Goal: Task Accomplishment & Management: Use online tool/utility

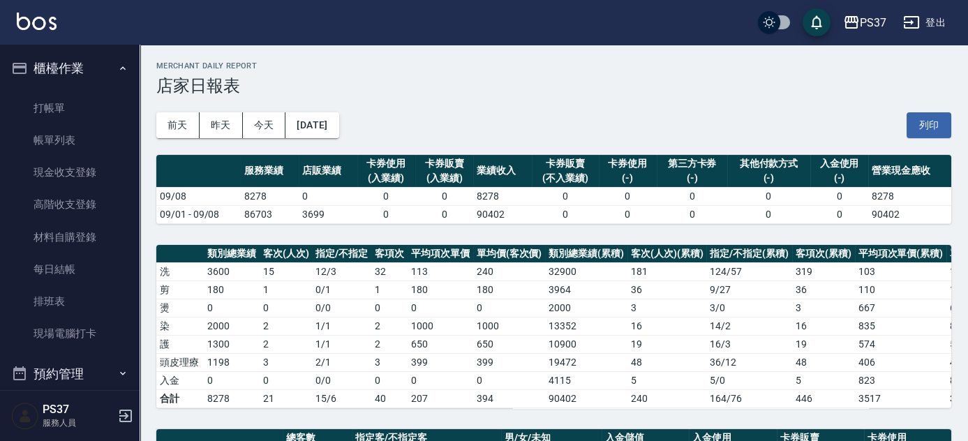
scroll to position [253, 0]
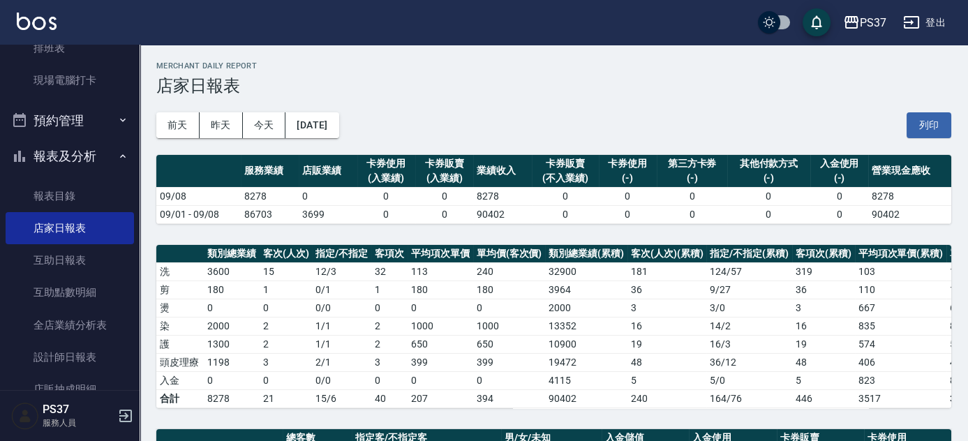
click at [558, 121] on div "前天 昨天 今天 [DATE] 列印" at bounding box center [553, 125] width 795 height 59
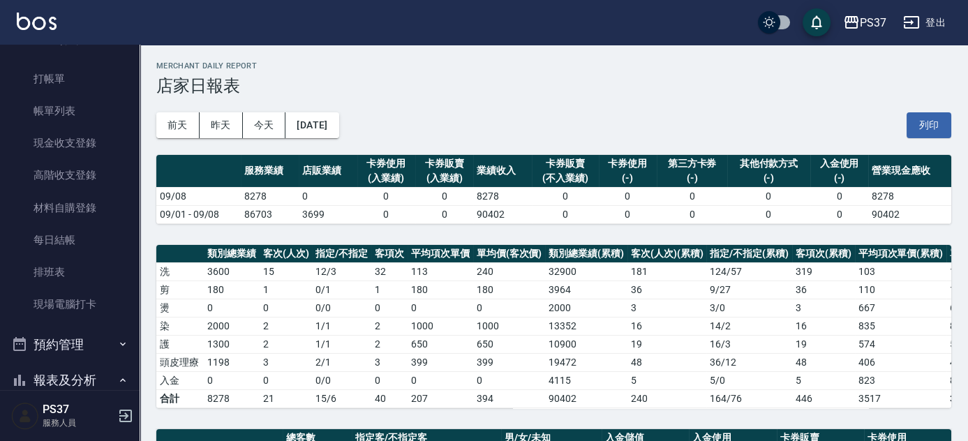
scroll to position [0, 0]
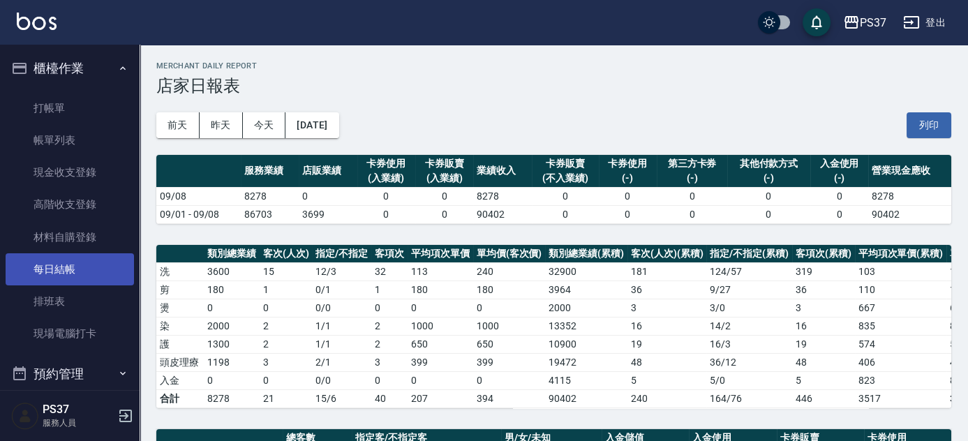
click at [82, 271] on link "每日結帳" at bounding box center [70, 269] width 128 height 32
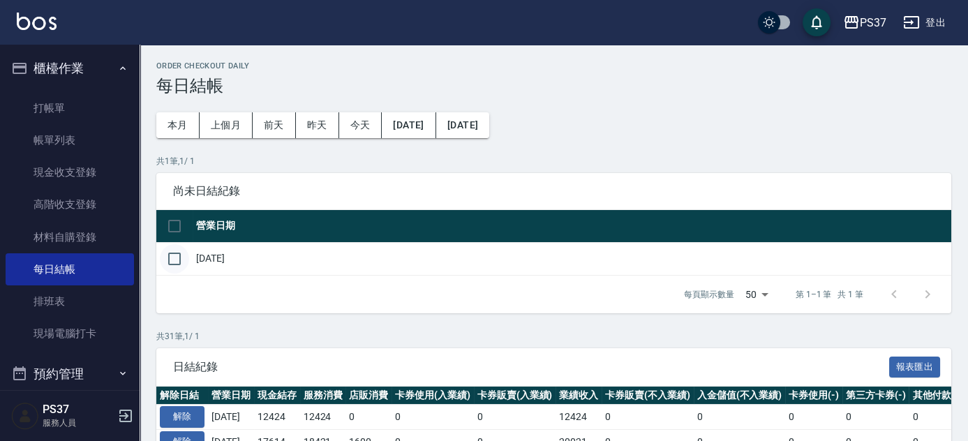
click at [171, 262] on input "checkbox" at bounding box center [174, 258] width 29 height 29
checkbox input "true"
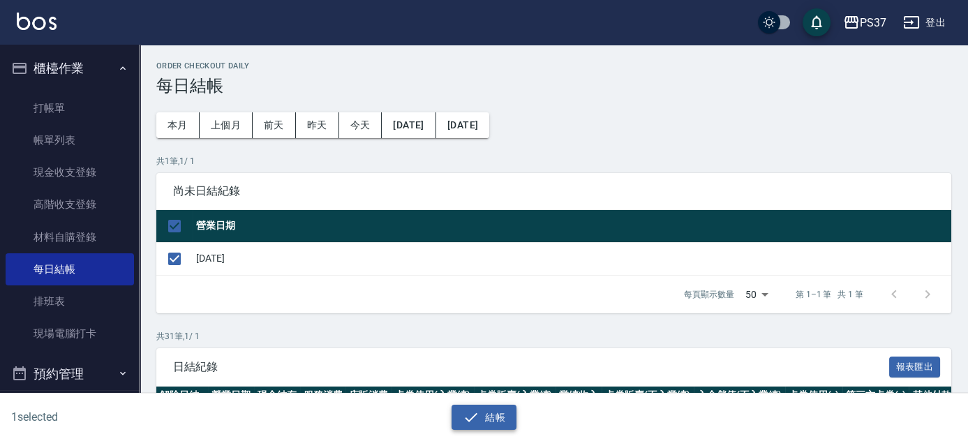
click at [489, 418] on button "結帳" at bounding box center [484, 418] width 65 height 26
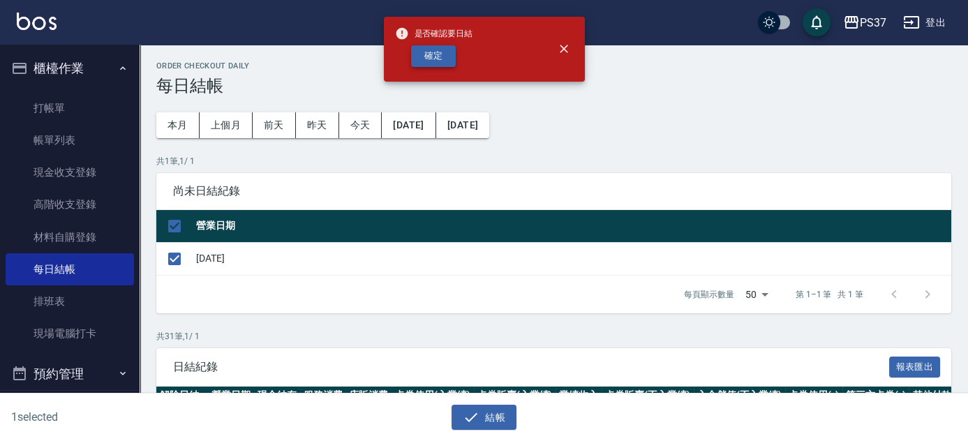
click at [427, 65] on button "確定" at bounding box center [433, 56] width 45 height 22
checkbox input "false"
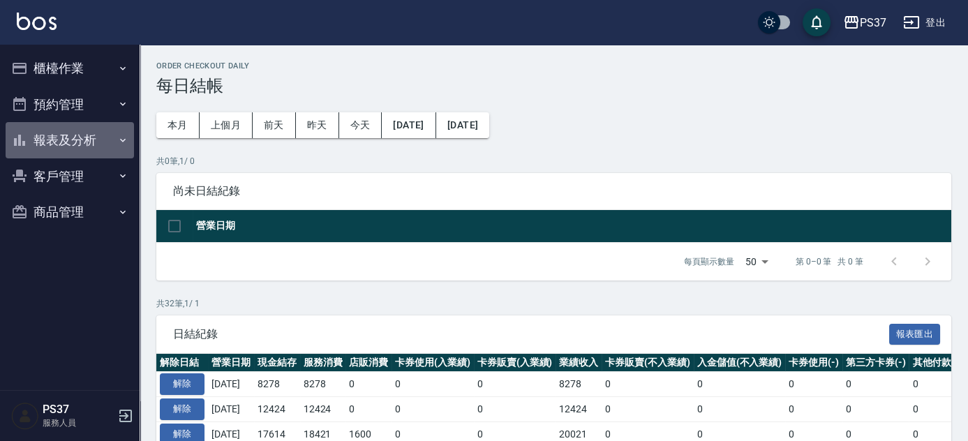
click at [103, 135] on button "報表及分析" at bounding box center [70, 140] width 128 height 36
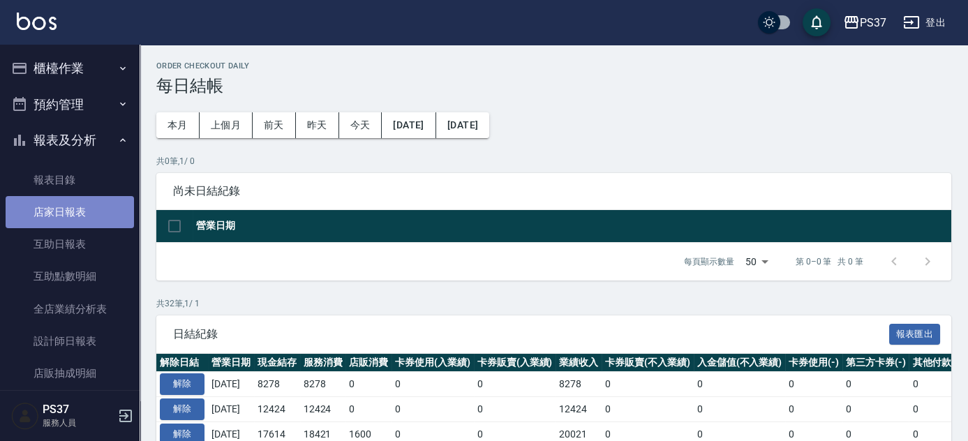
click at [73, 212] on link "店家日報表" at bounding box center [70, 212] width 128 height 32
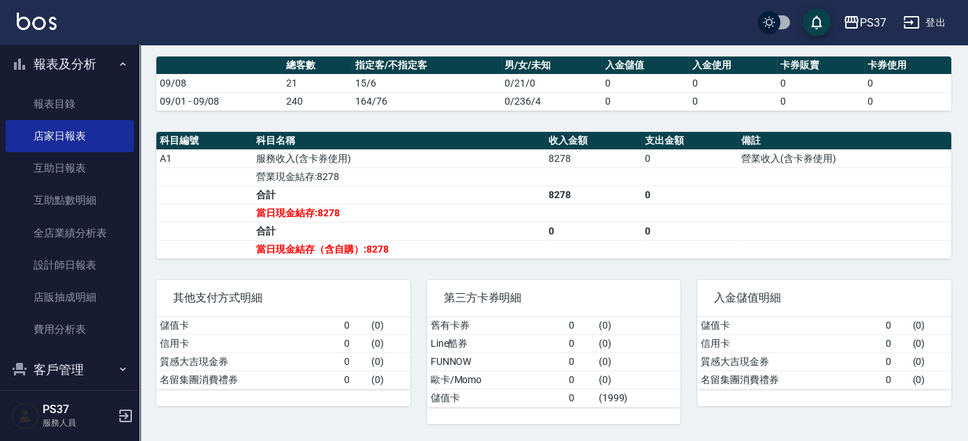
scroll to position [126, 0]
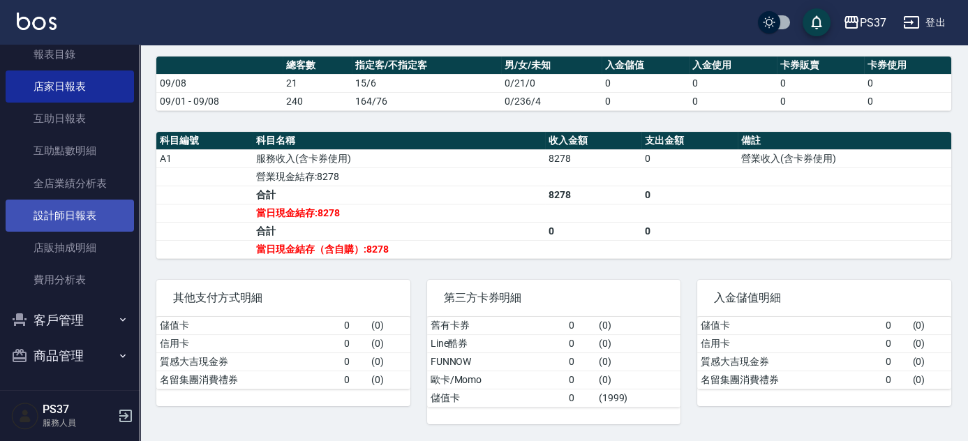
click at [71, 221] on link "設計師日報表" at bounding box center [70, 216] width 128 height 32
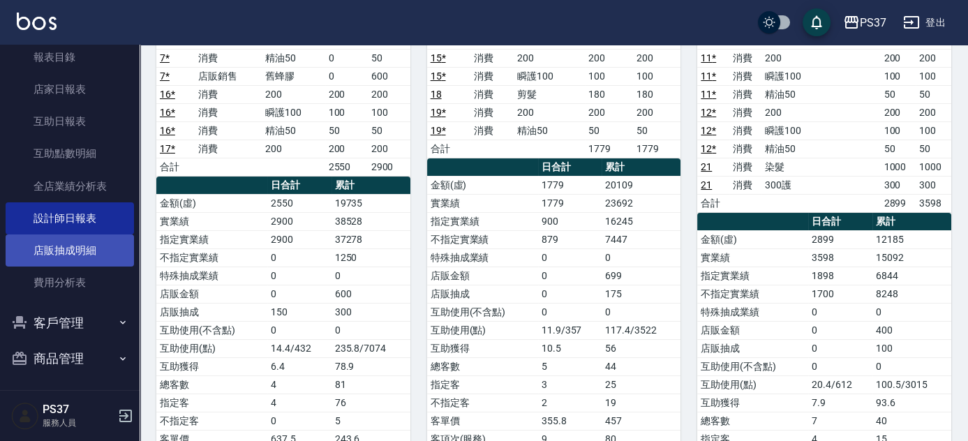
scroll to position [126, 0]
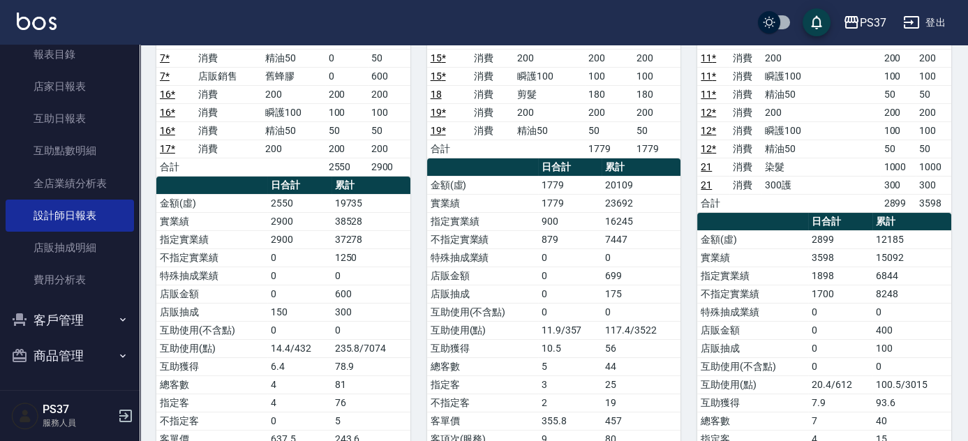
click at [78, 315] on button "客戶管理" at bounding box center [70, 320] width 128 height 36
click at [79, 360] on link "客戶列表" at bounding box center [70, 359] width 128 height 32
